Goal: Transaction & Acquisition: Purchase product/service

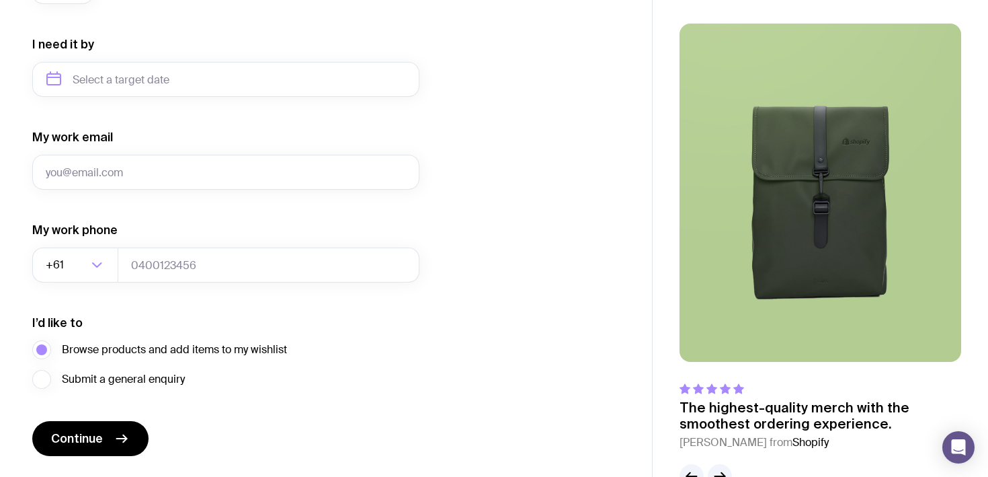
scroll to position [666, 0]
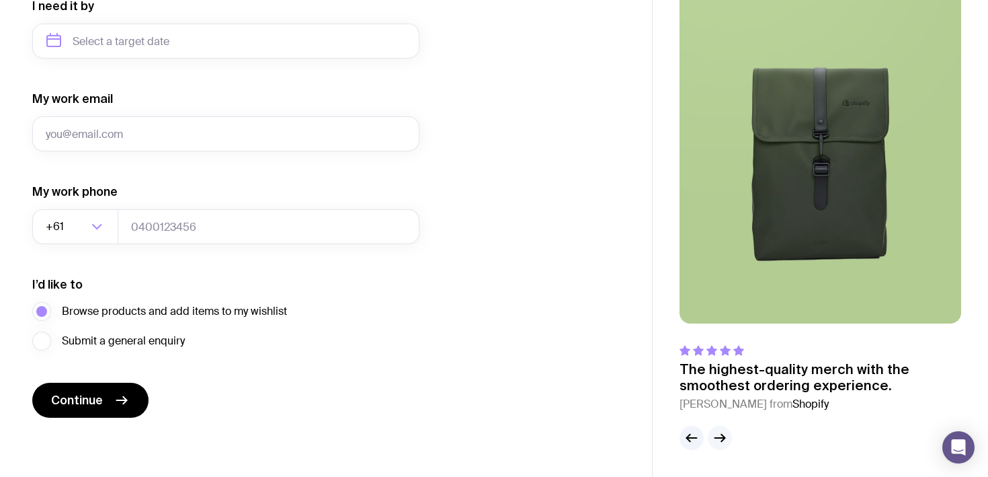
click at [720, 436] on icon "button" at bounding box center [720, 438] width 16 height 16
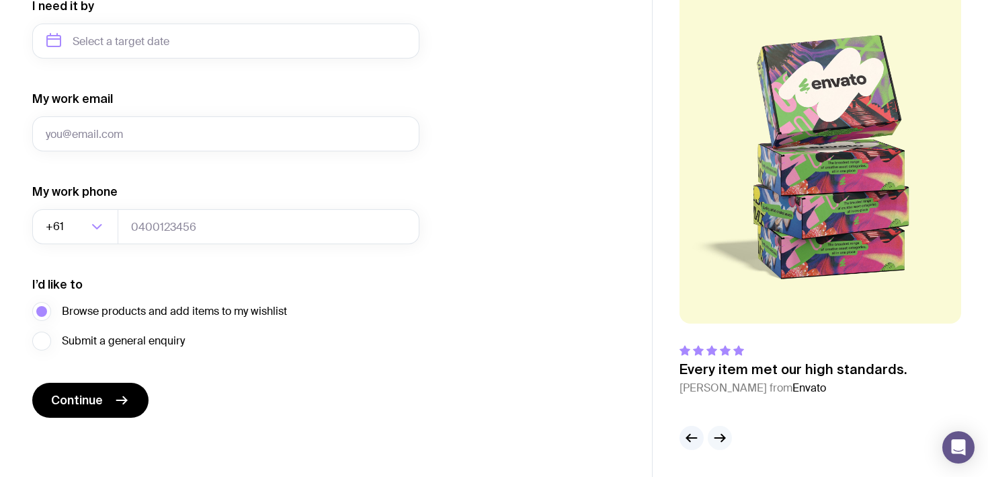
click at [720, 438] on icon "button" at bounding box center [720, 438] width 10 height 0
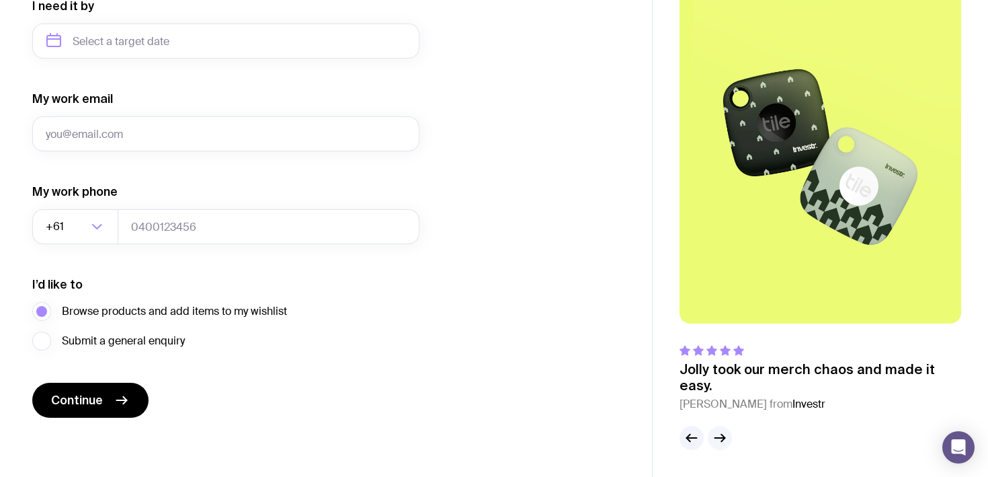
click at [716, 438] on icon "button" at bounding box center [720, 438] width 16 height 16
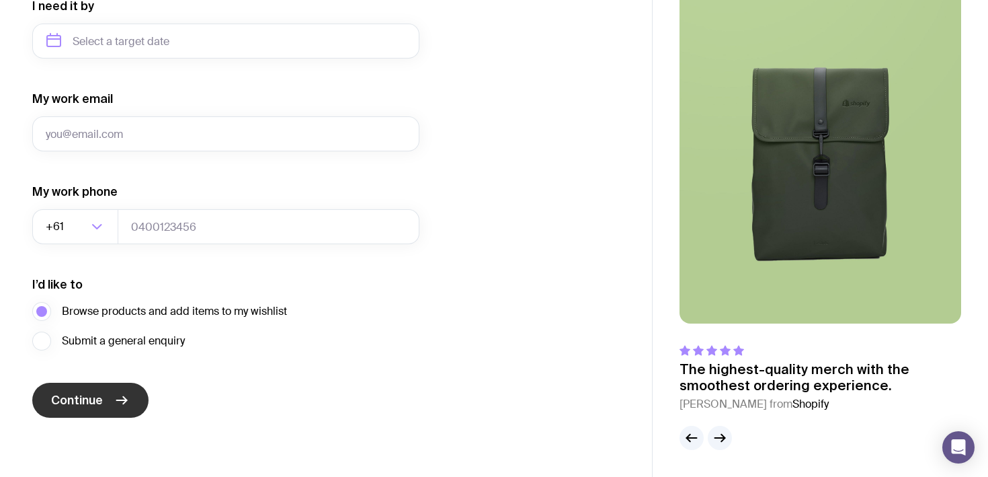
click at [86, 406] on span "Continue" at bounding box center [77, 400] width 52 height 16
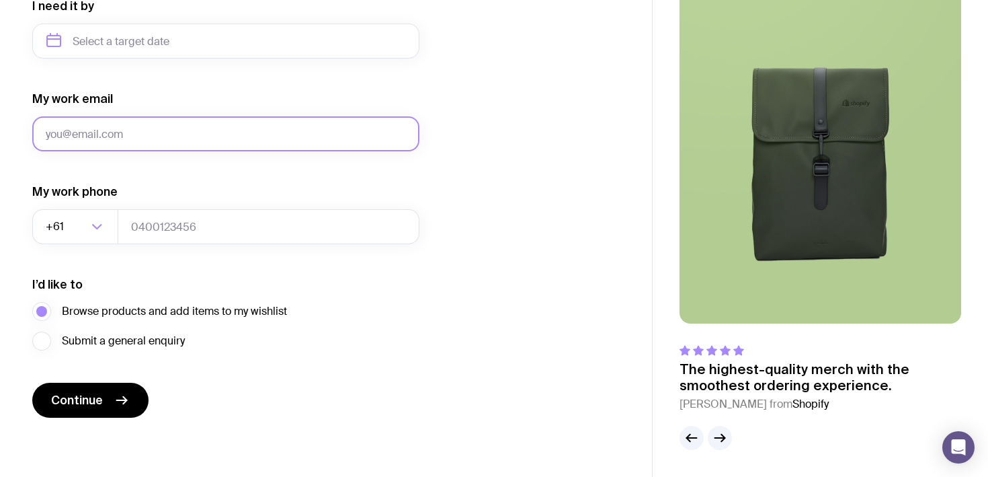
click at [185, 134] on input "My work email" at bounding box center [225, 133] width 387 height 35
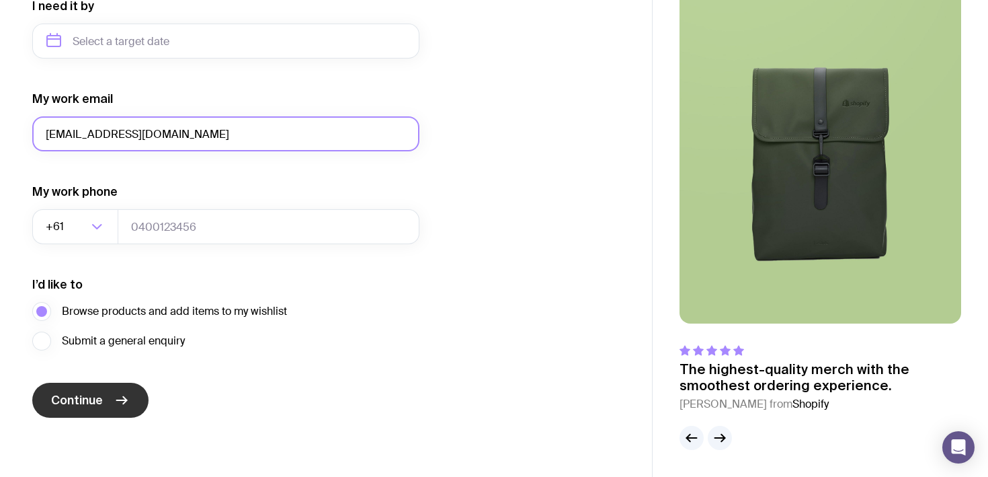
type input "[EMAIL_ADDRESS][DOMAIN_NAME]"
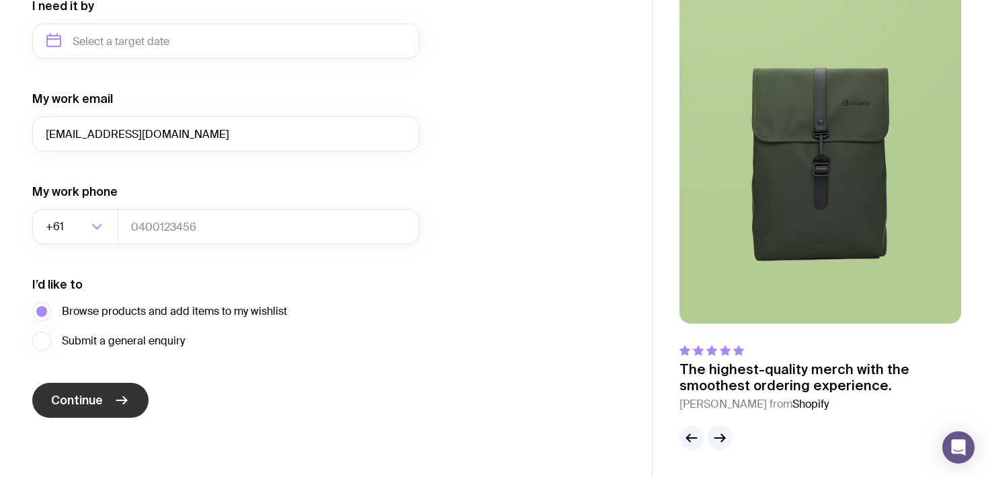
click at [94, 397] on span "Continue" at bounding box center [77, 400] width 52 height 16
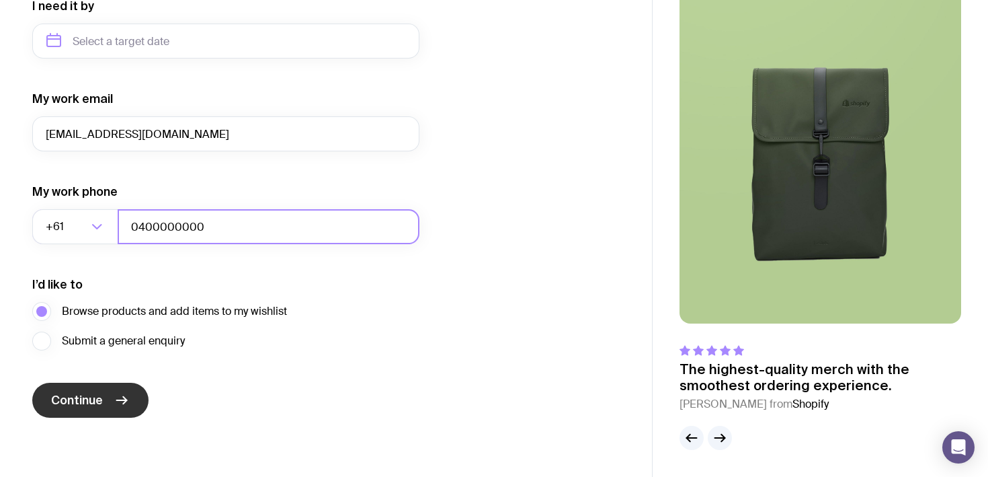
type input "0400000000"
click at [71, 403] on span "Continue" at bounding box center [77, 400] width 52 height 16
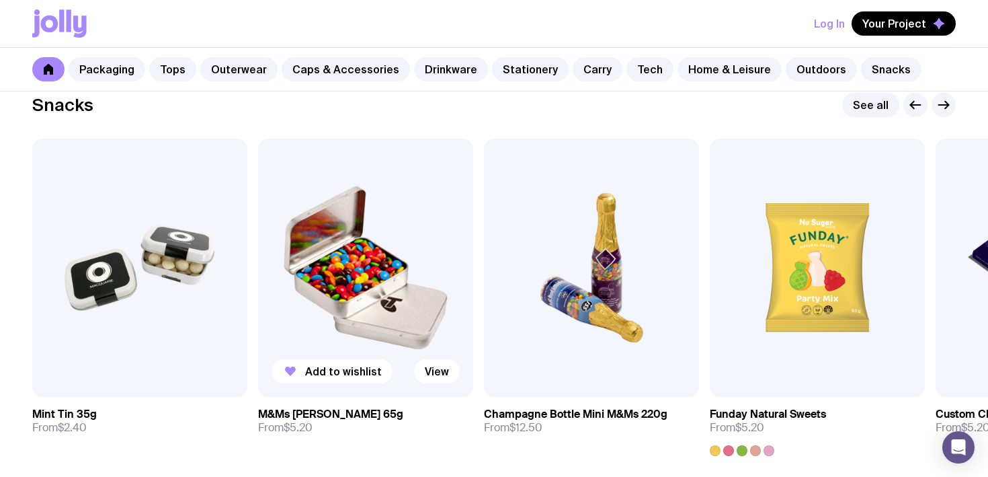
scroll to position [4600, 0]
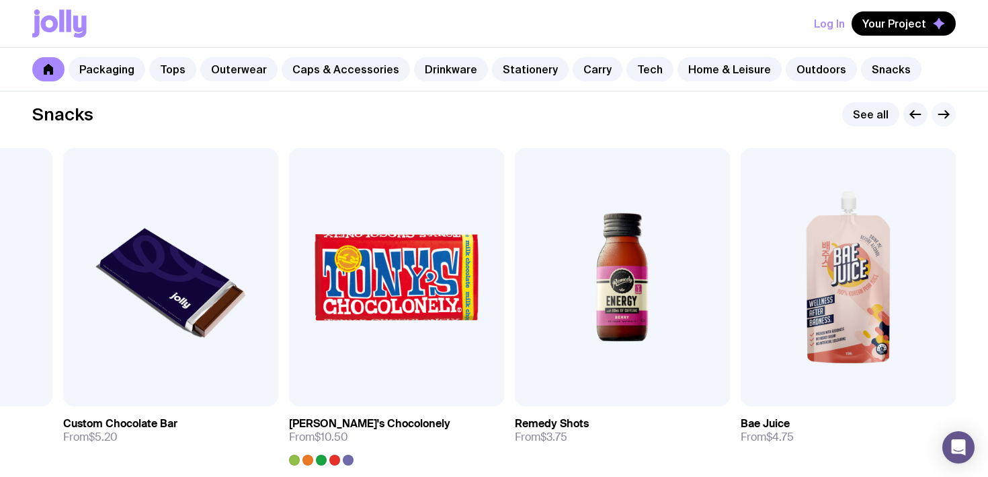
click at [944, 116] on icon "button" at bounding box center [944, 114] width 16 height 16
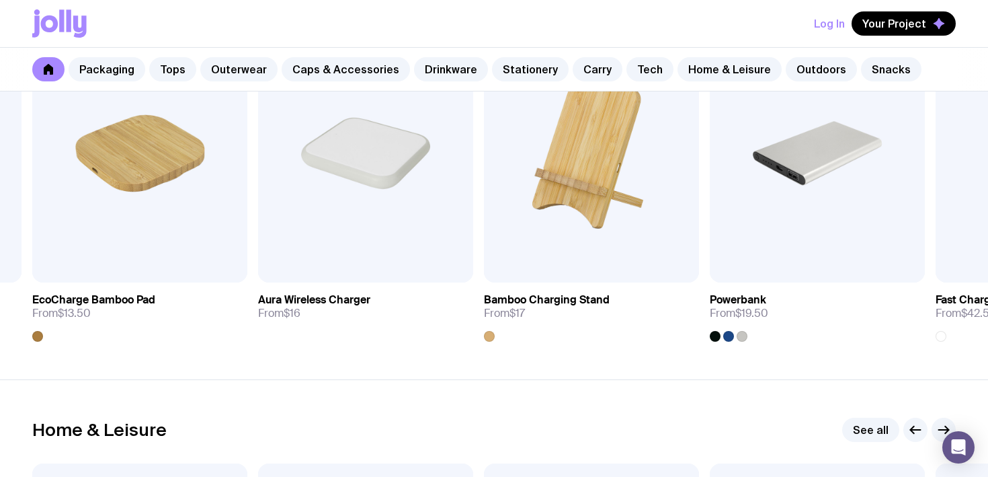
scroll to position [3378, 0]
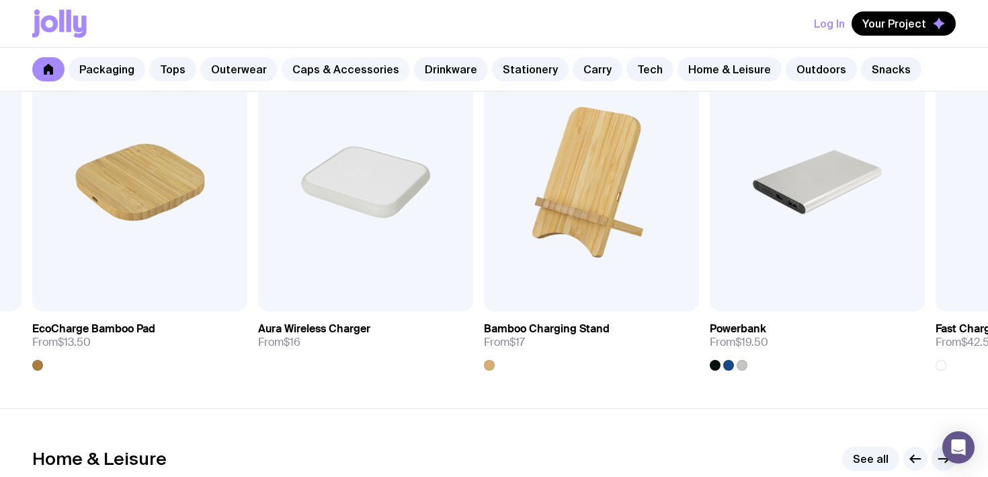
click at [342, 71] on link "Caps & Accessories" at bounding box center [346, 69] width 128 height 24
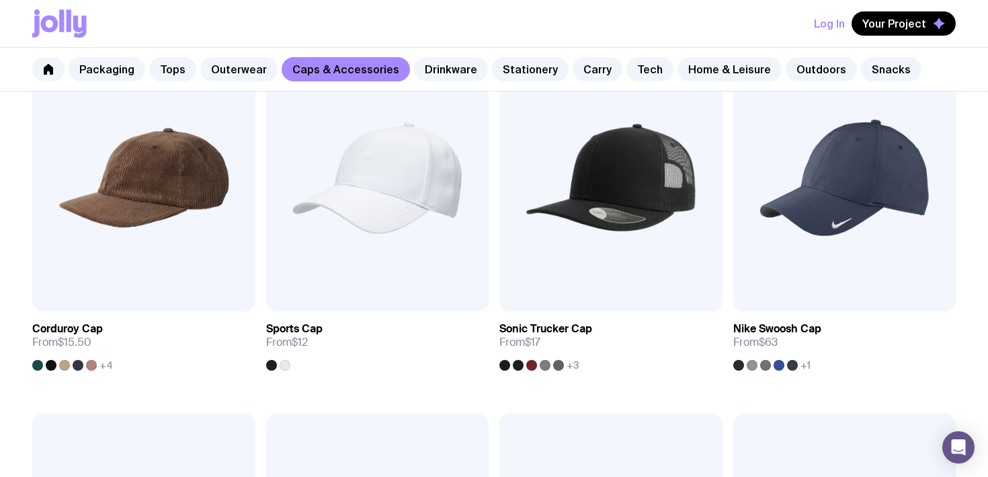
scroll to position [813, 0]
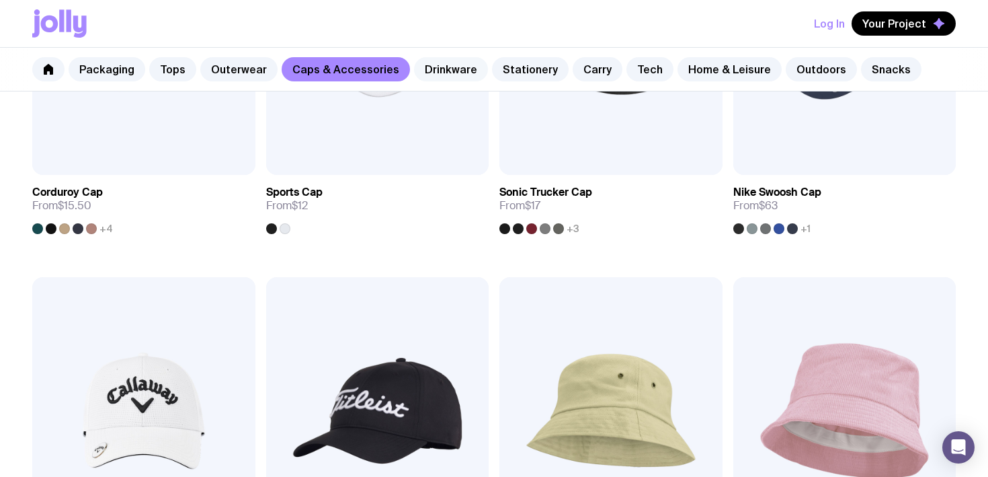
click at [442, 73] on link "Drinkware" at bounding box center [451, 69] width 74 height 24
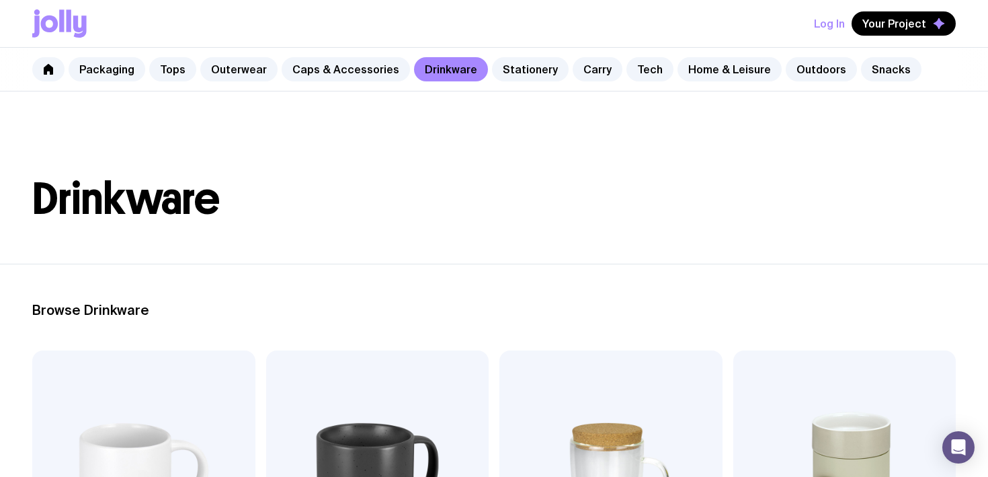
click at [436, 176] on header "Drinkware" at bounding box center [494, 177] width 988 height 172
click at [50, 71] on icon at bounding box center [48, 69] width 9 height 11
